Goal: Information Seeking & Learning: Learn about a topic

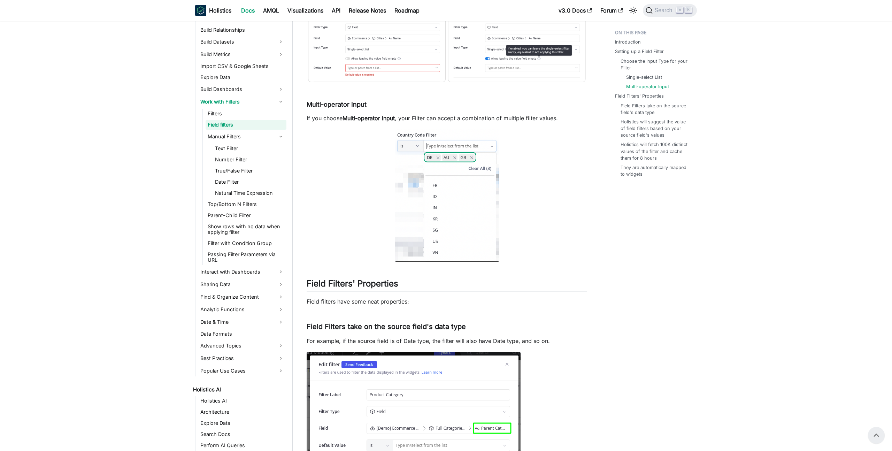
scroll to position [1328, 0]
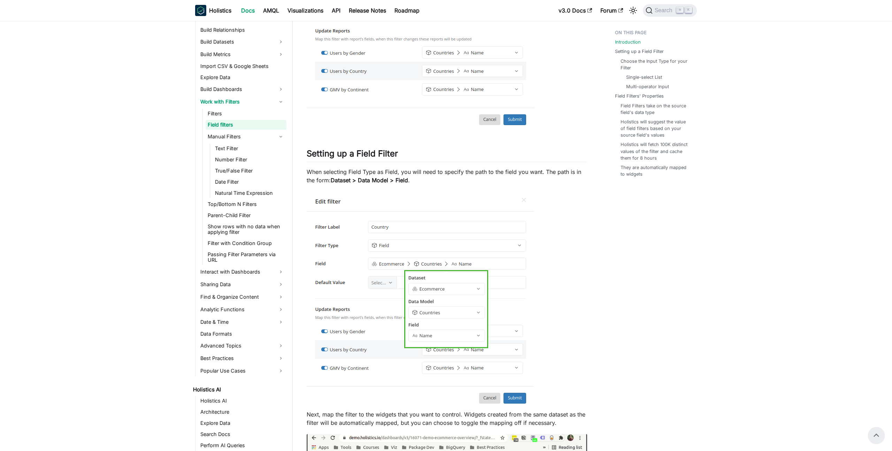
scroll to position [109, 0]
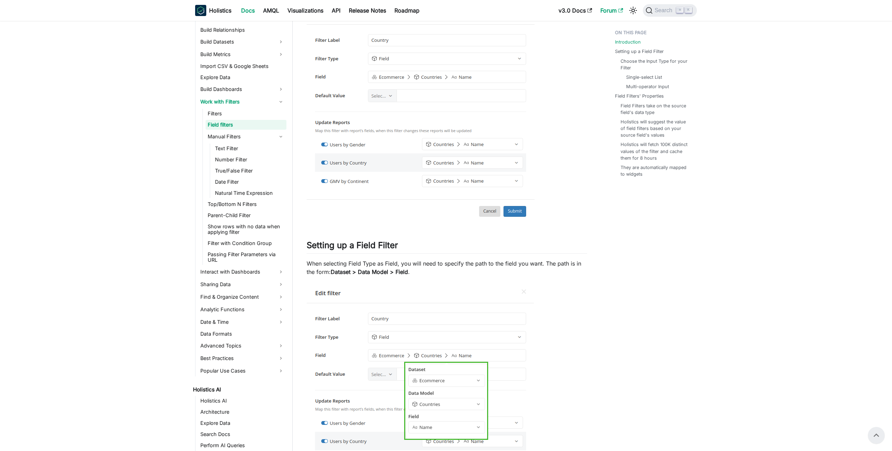
click at [612, 9] on link "Forum" at bounding box center [611, 10] width 31 height 11
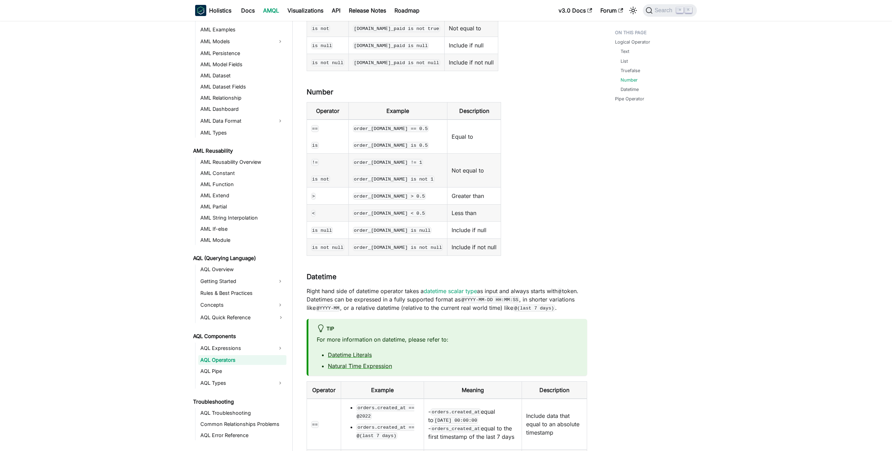
scroll to position [534, 0]
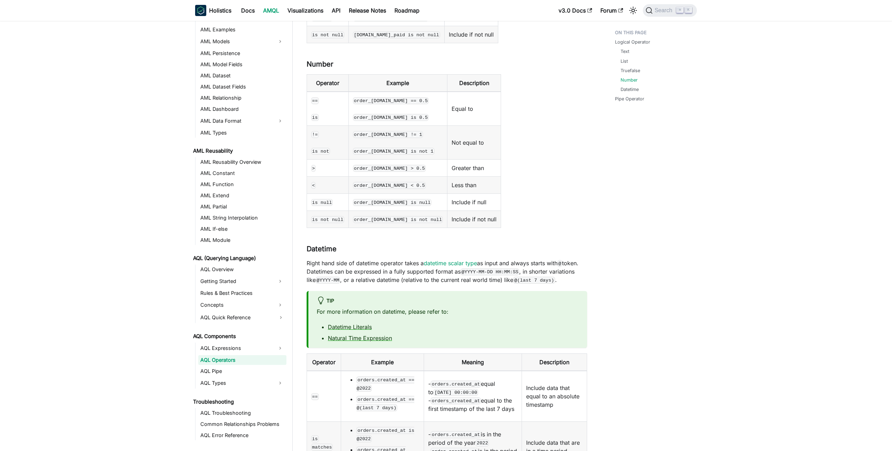
click at [745, 127] on main "AQL Components AQL Operators On this page AQL Operators A key component of AQL'…" at bounding box center [592, 159] width 599 height 1345
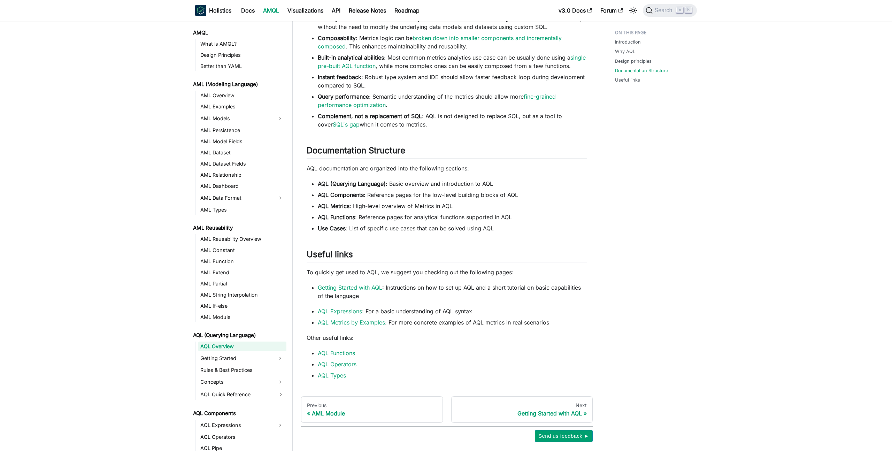
scroll to position [384, 0]
click at [342, 285] on link "Getting Started with AQL" at bounding box center [350, 286] width 64 height 7
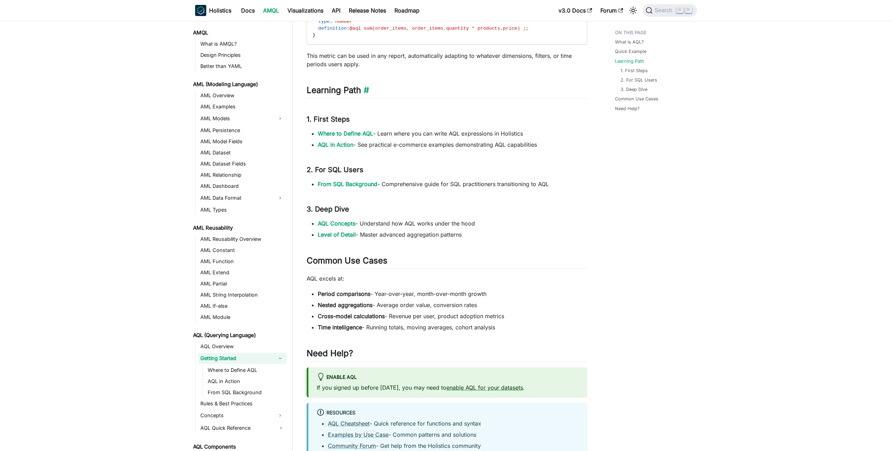
scroll to position [335, 0]
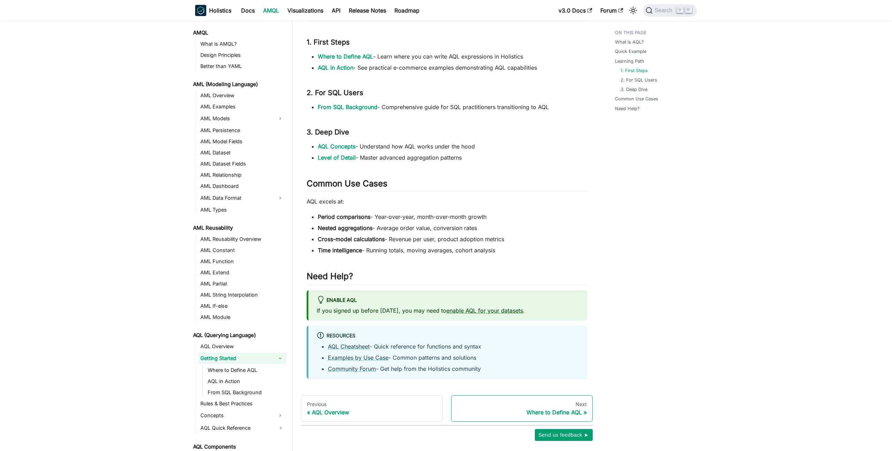
click at [521, 411] on div "Where to Define AQL" at bounding box center [522, 412] width 130 height 7
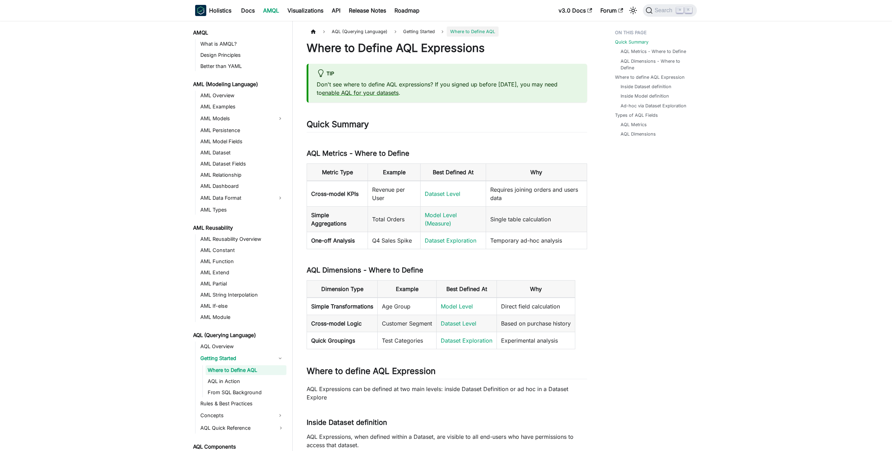
scroll to position [10, 0]
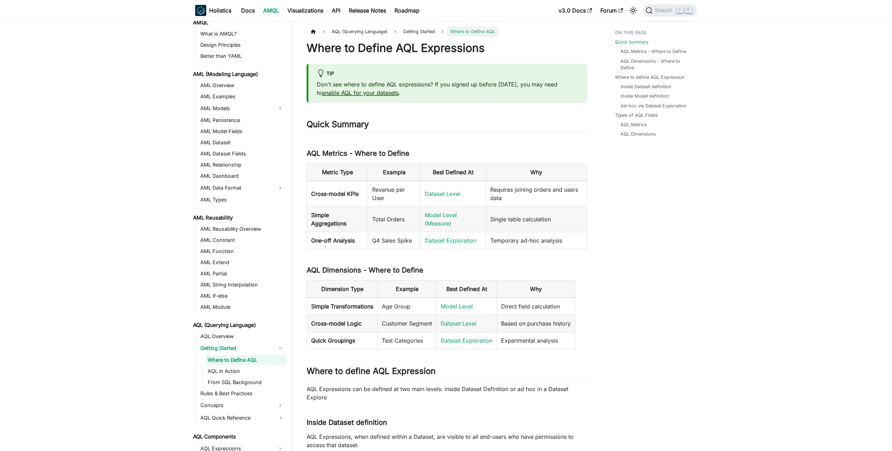
click at [383, 93] on link "enable AQL for your datasets" at bounding box center [360, 92] width 77 height 7
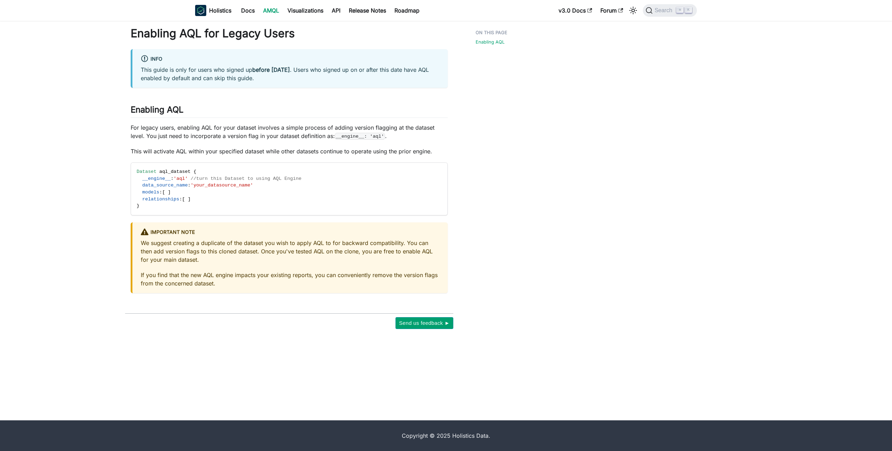
click at [593, 78] on main "On this page Enabling AQL for Legacy Users info This guide is only for users wh…" at bounding box center [441, 220] width 882 height 399
click at [658, 14] on button "Search ⌘ K" at bounding box center [670, 10] width 54 height 13
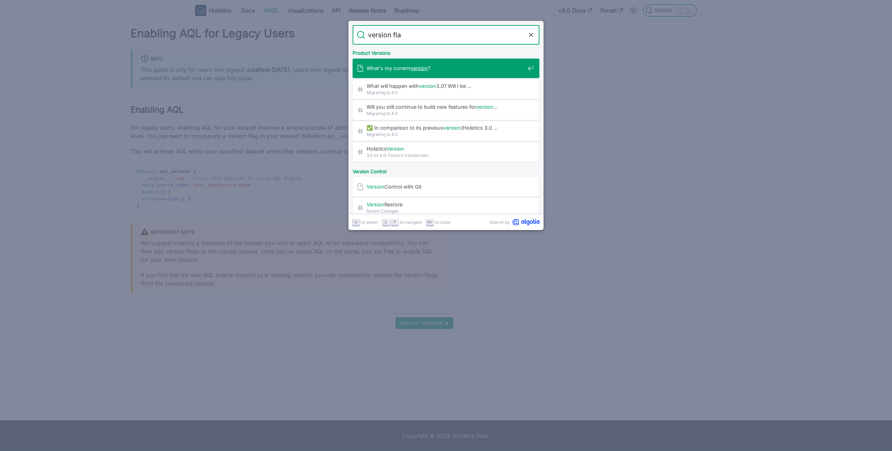
type input "version flag"
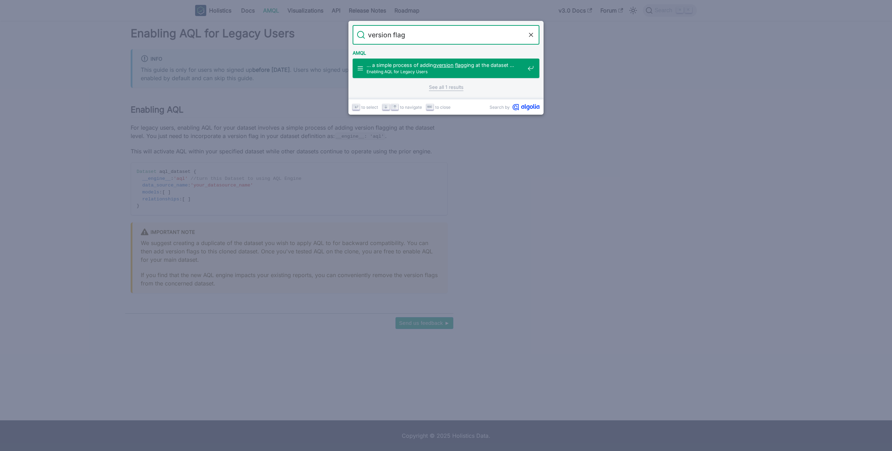
click at [482, 70] on span "Enabling AQL for Legacy Users" at bounding box center [446, 71] width 158 height 7
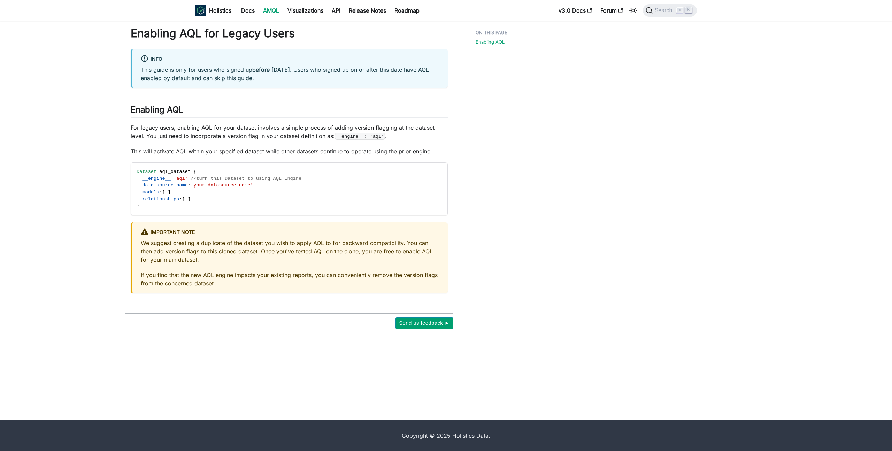
click at [316, 128] on p "For legacy users, enabling AQL for your dataset involves a simple process of ad…" at bounding box center [289, 131] width 317 height 17
click at [309, 135] on p "For legacy users, enabling AQL for your dataset involves a simple process of ad…" at bounding box center [289, 131] width 317 height 17
click at [305, 143] on div "Enabling AQL for Legacy Users info This guide is only for users who signed up b…" at bounding box center [289, 159] width 317 height 267
click at [301, 99] on div "Enabling AQL for Legacy Users info This guide is only for users who signed up b…" at bounding box center [289, 159] width 317 height 267
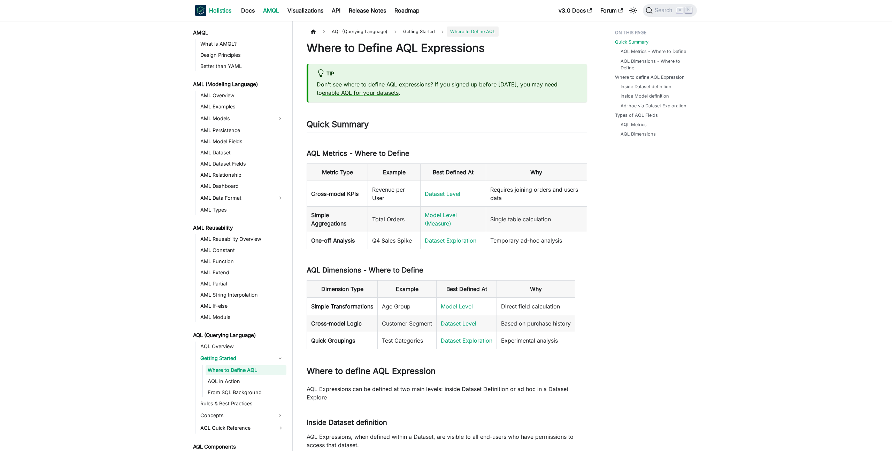
scroll to position [10, 0]
